Goal: Browse casually

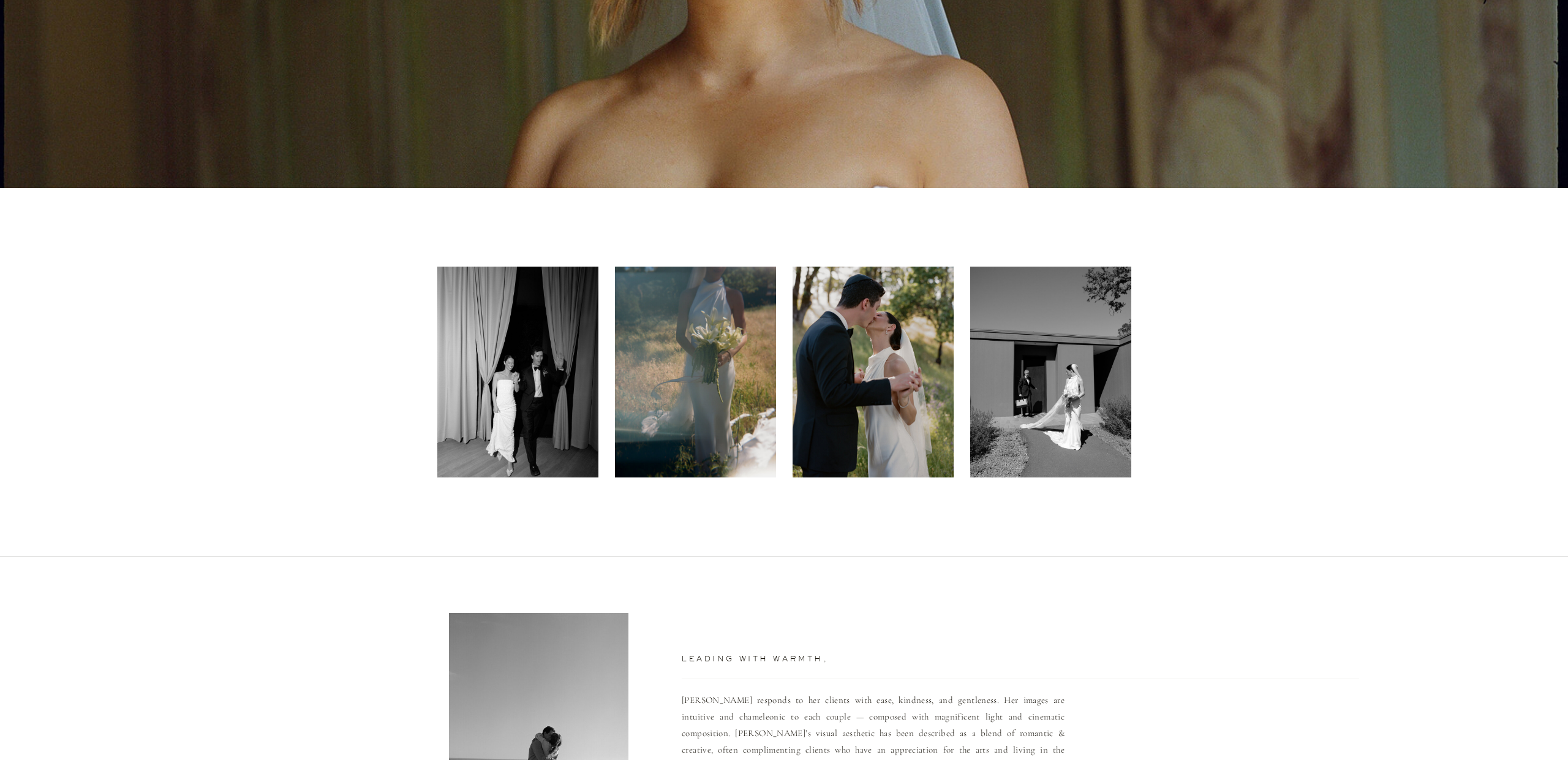
scroll to position [398, 0]
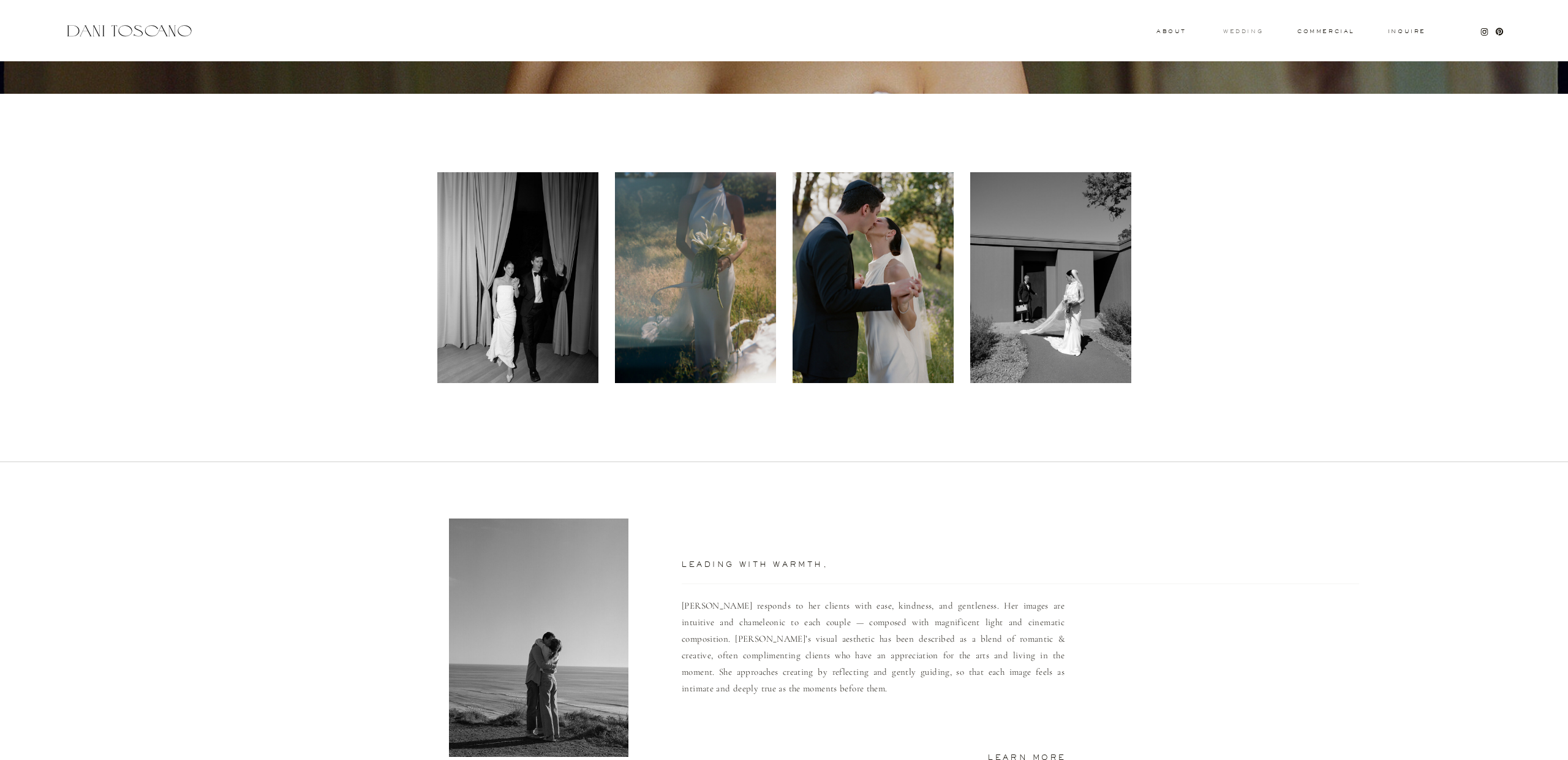
click at [1247, 29] on h3 "wedding" at bounding box center [1244, 30] width 40 height 4
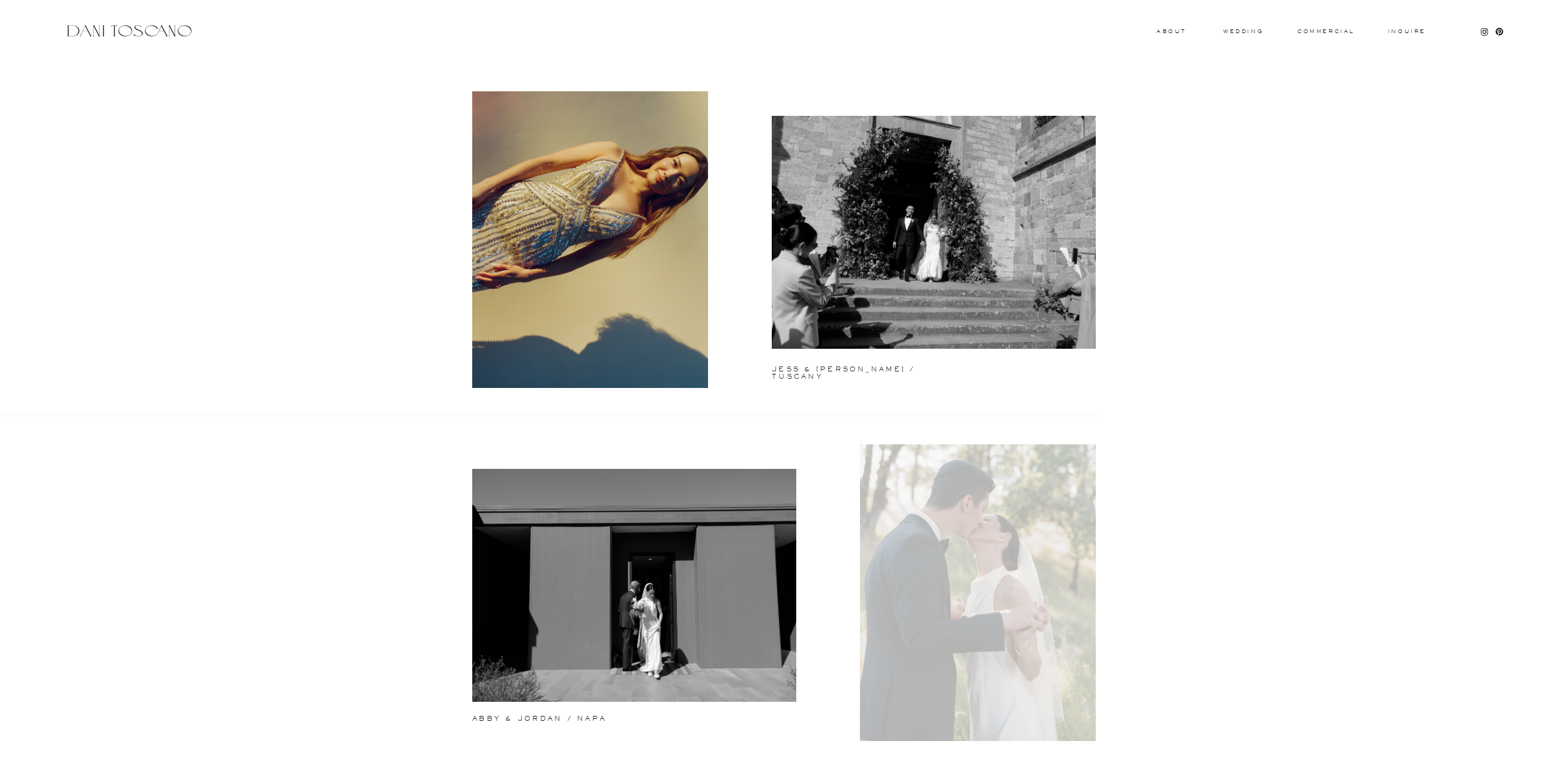
click at [987, 646] on div at bounding box center [977, 592] width 236 height 297
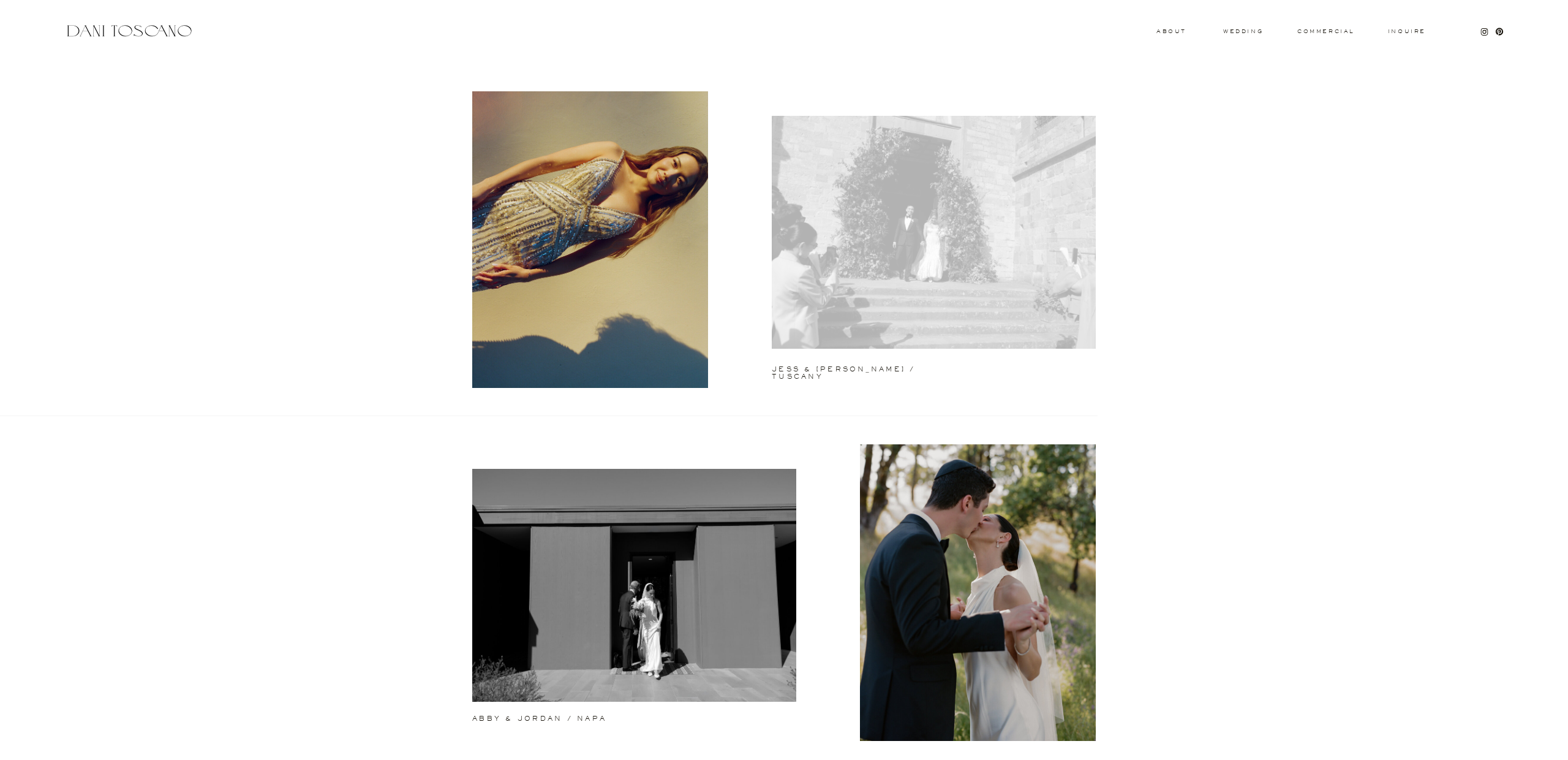
click at [989, 205] on div at bounding box center [933, 232] width 324 height 232
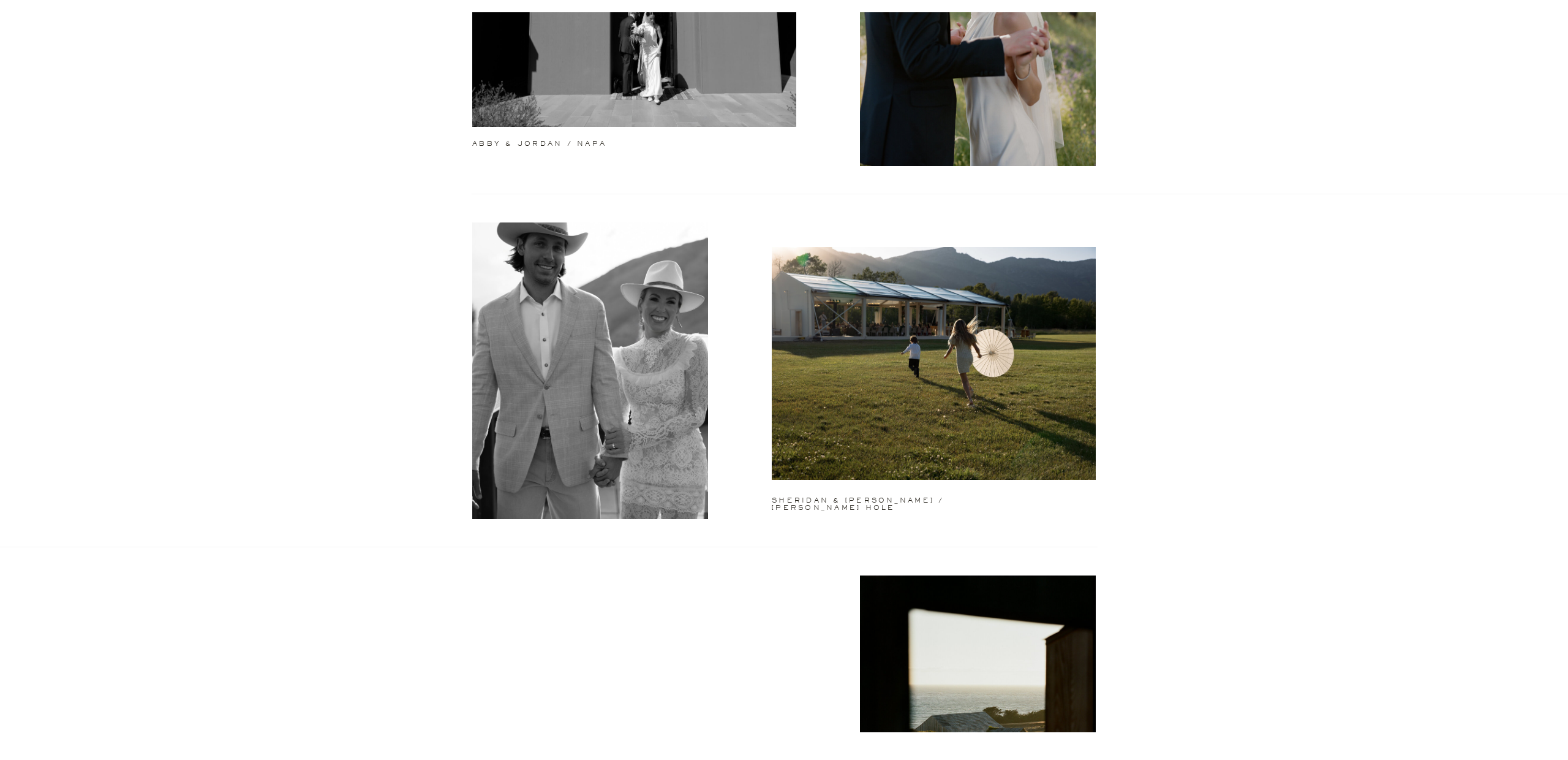
scroll to position [576, 0]
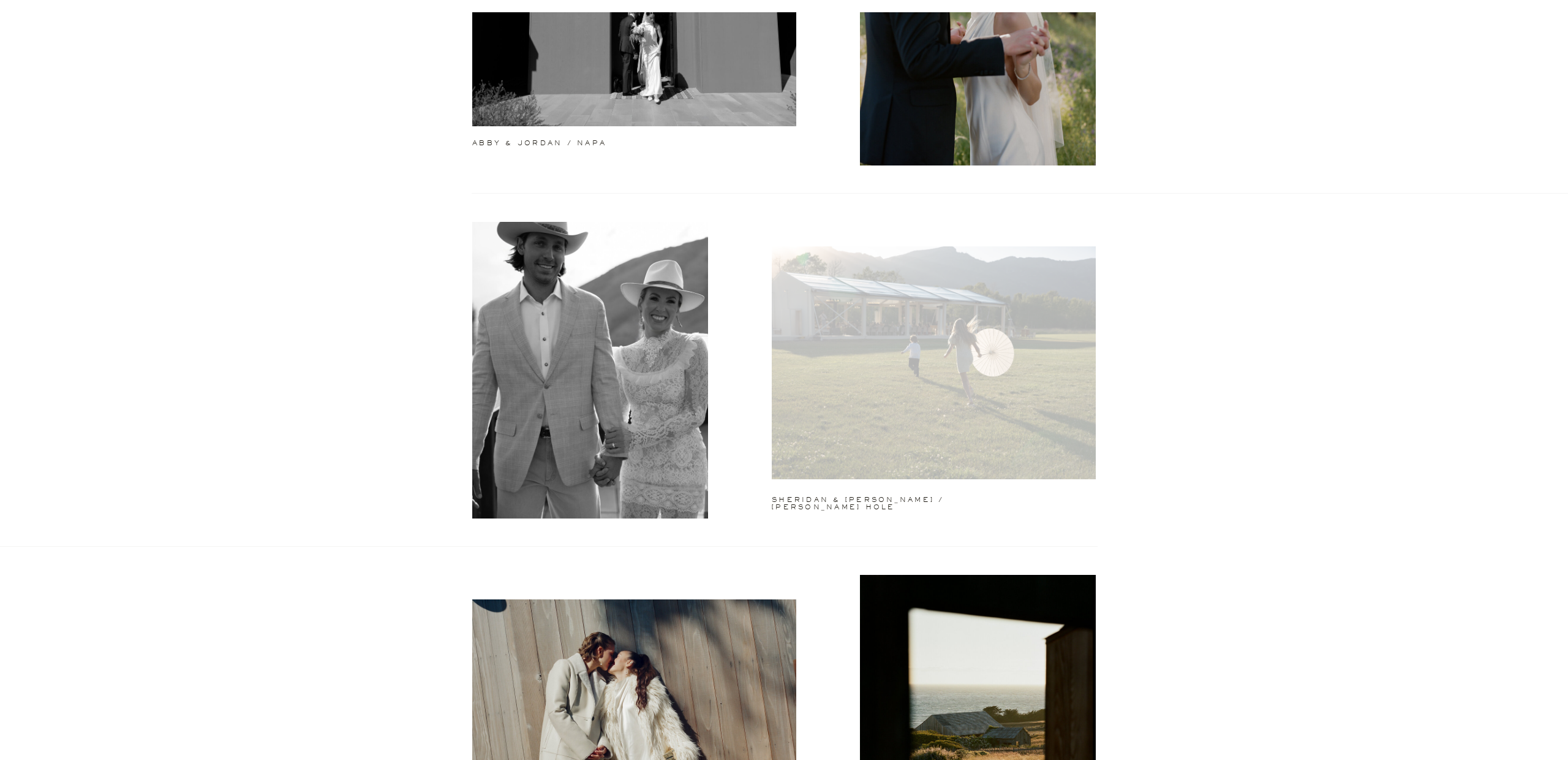
click at [997, 322] on div at bounding box center [933, 362] width 324 height 232
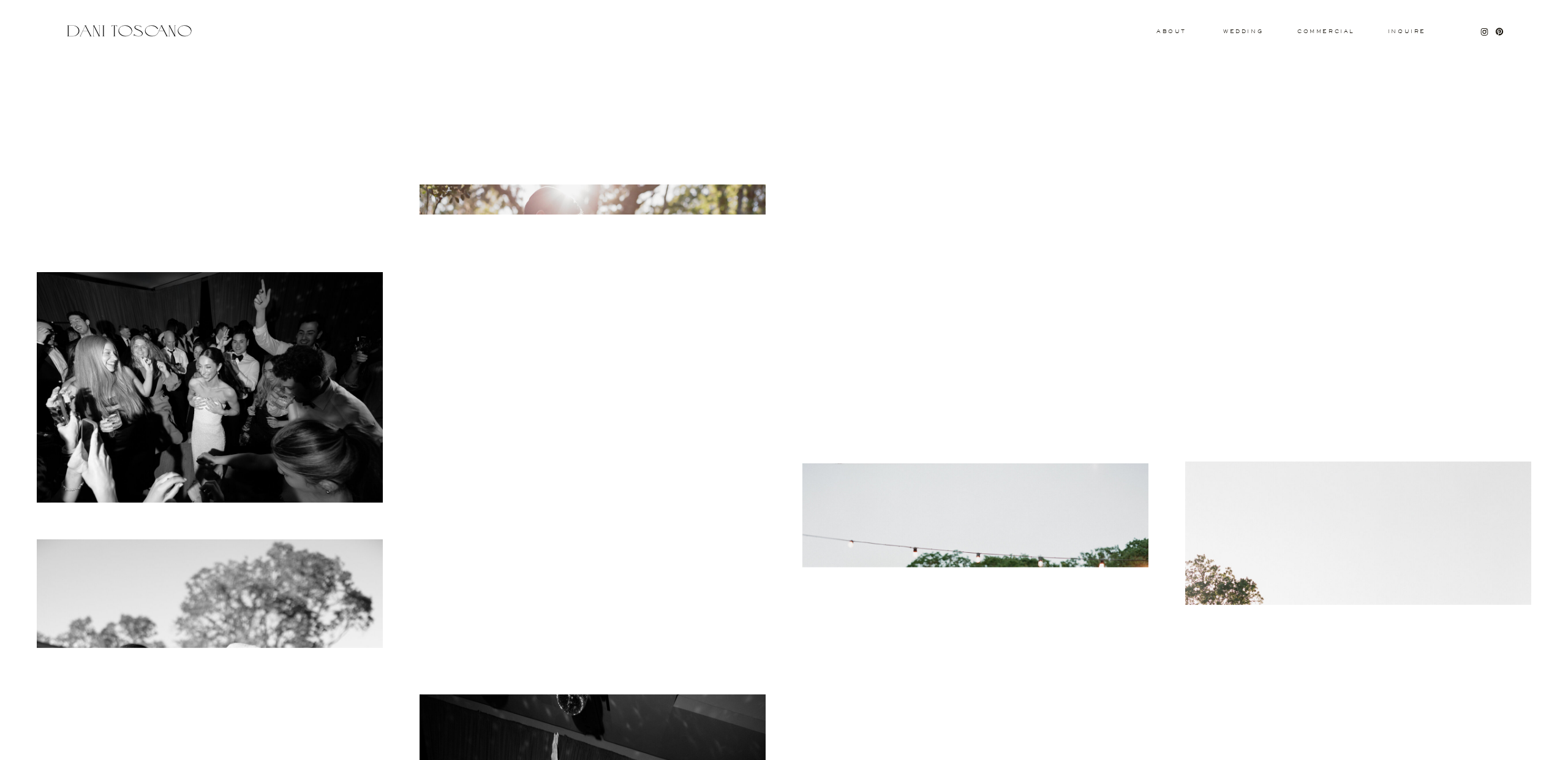
scroll to position [11358, 0]
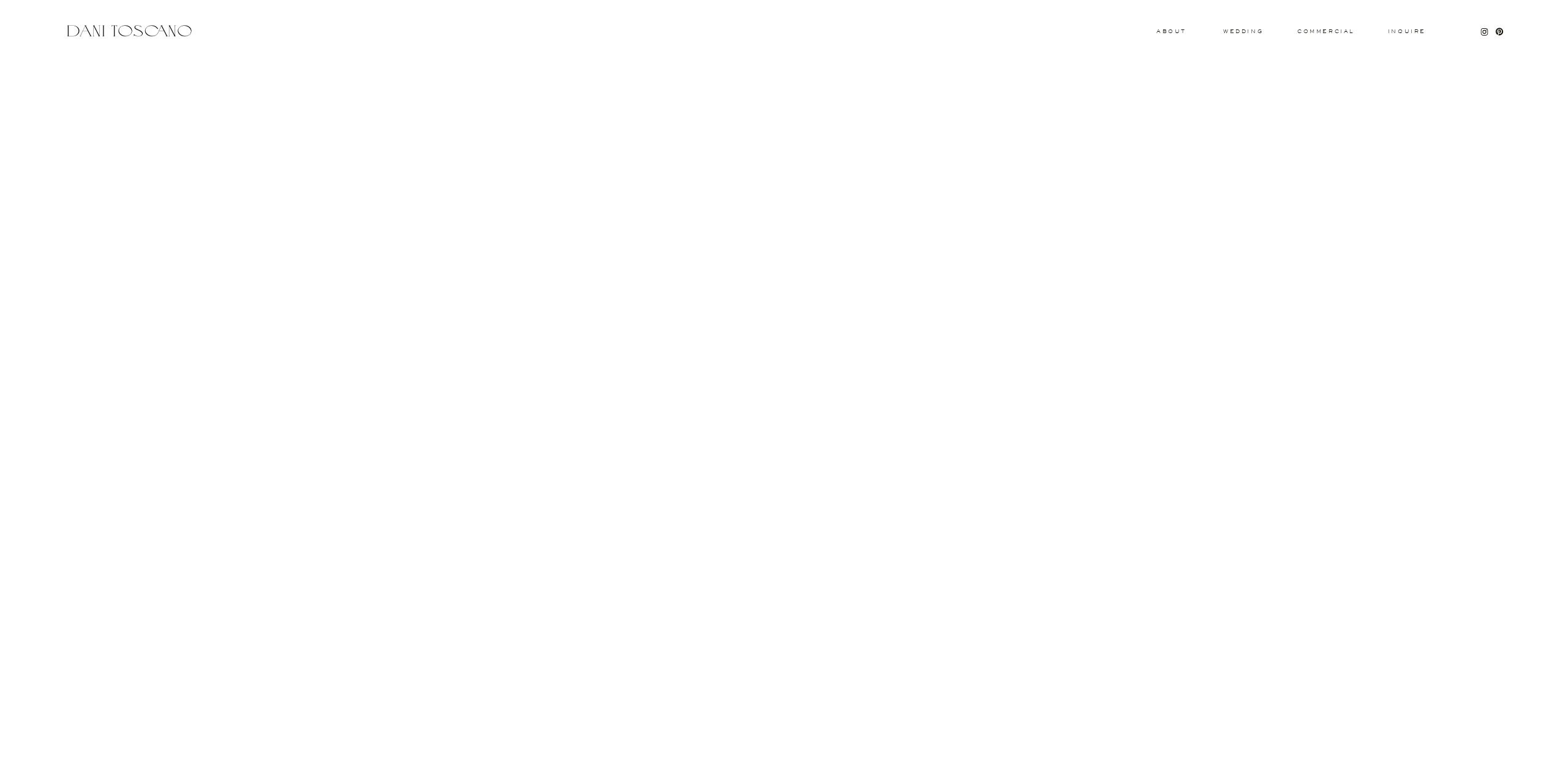
scroll to position [14863, 0]
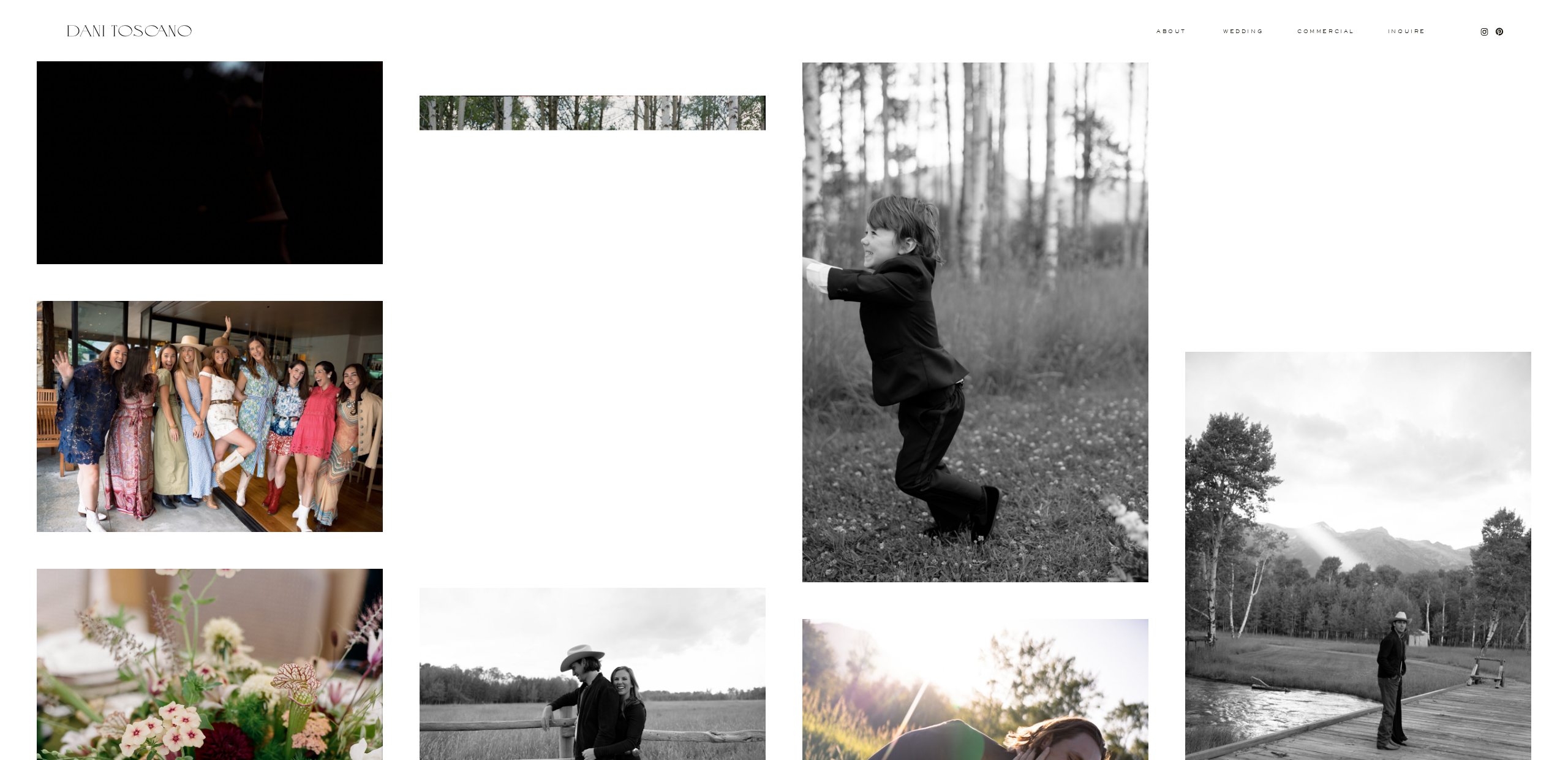
scroll to position [4535, 0]
